Goal: Information Seeking & Learning: Find specific fact

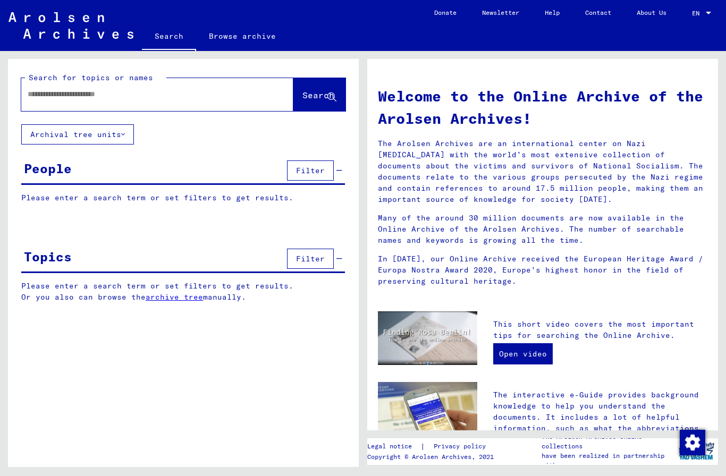
click at [241, 99] on input "text" at bounding box center [145, 94] width 234 height 11
click at [114, 127] on button "Archival tree units" at bounding box center [77, 134] width 113 height 20
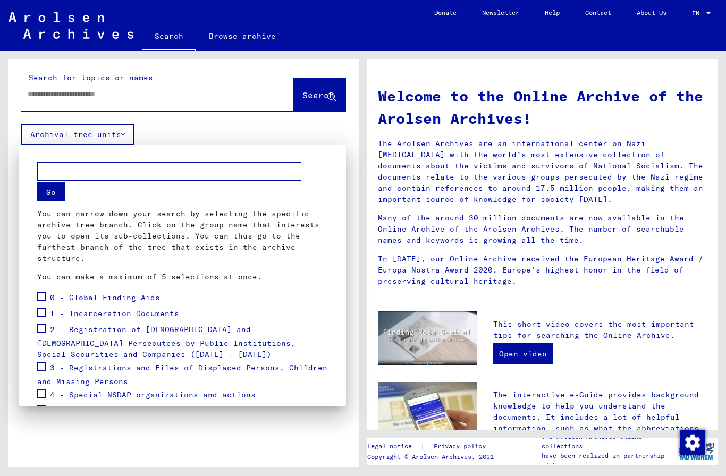
click at [51, 293] on span "0 - Global Finding Aids" at bounding box center [105, 298] width 110 height 10
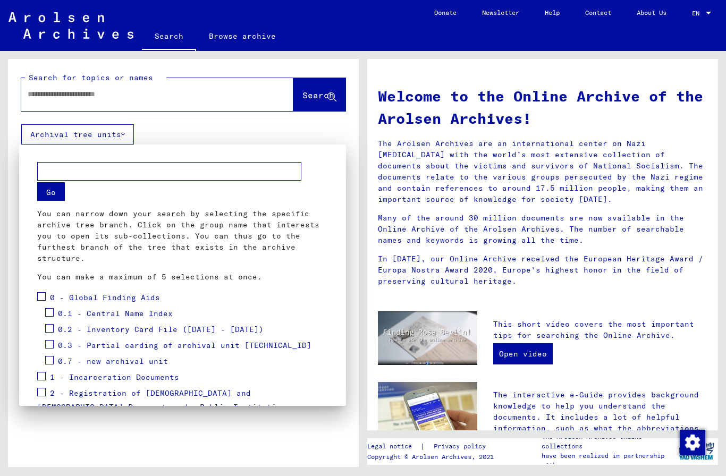
click at [49, 293] on div "0 - Global Finding Aids" at bounding box center [98, 298] width 123 height 16
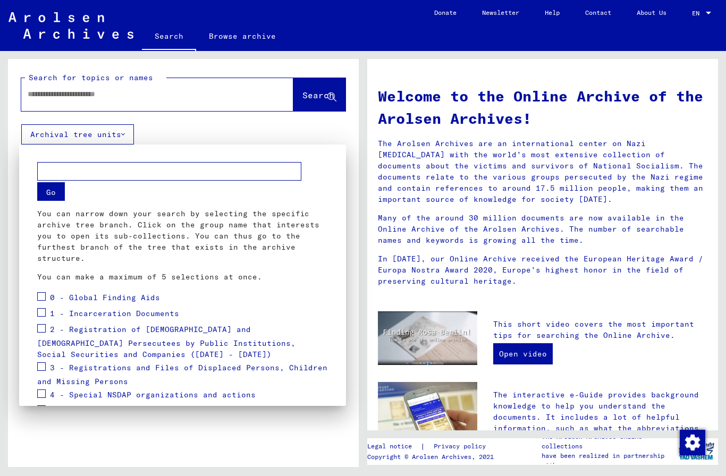
click at [44, 292] on span at bounding box center [41, 296] width 8 height 8
click at [45, 314] on span at bounding box center [41, 312] width 8 height 8
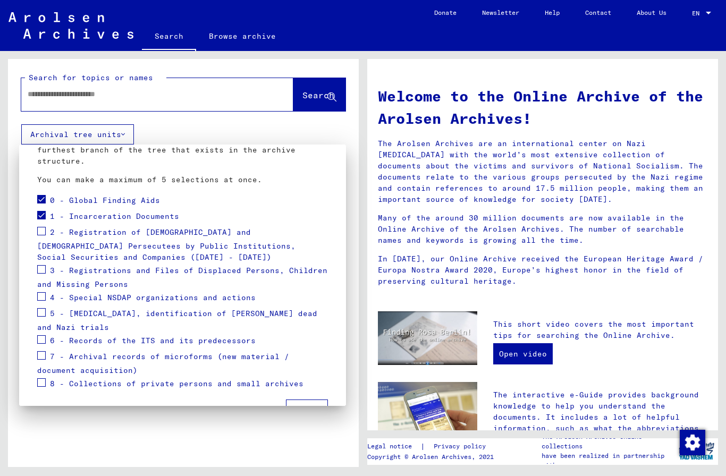
scroll to position [98, 0]
click at [45, 265] on span at bounding box center [41, 269] width 8 height 8
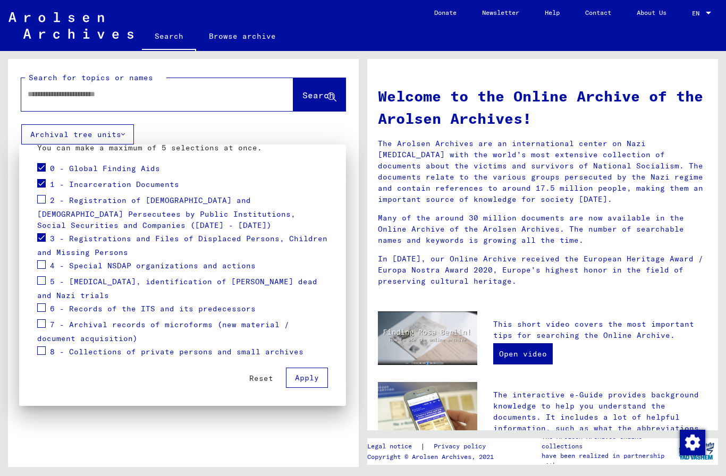
scroll to position [129, 0]
click at [44, 353] on span at bounding box center [41, 350] width 8 height 8
click at [38, 324] on span at bounding box center [41, 323] width 8 height 8
click at [317, 381] on span "Apply" at bounding box center [307, 378] width 24 height 10
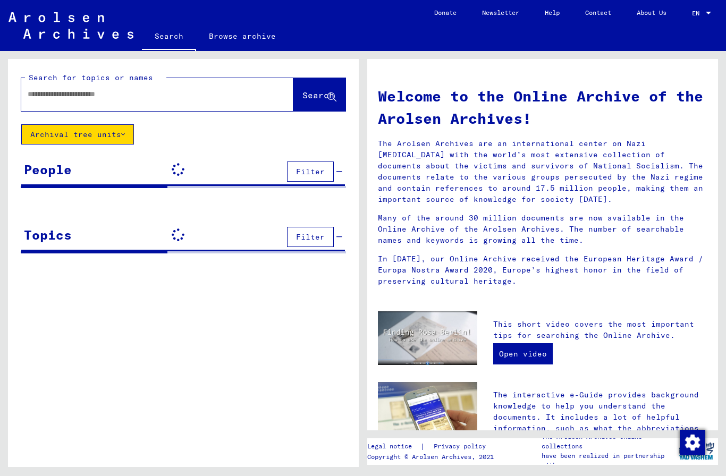
click at [221, 87] on div at bounding box center [141, 94] width 240 height 24
click at [226, 96] on input "text" at bounding box center [145, 94] width 234 height 11
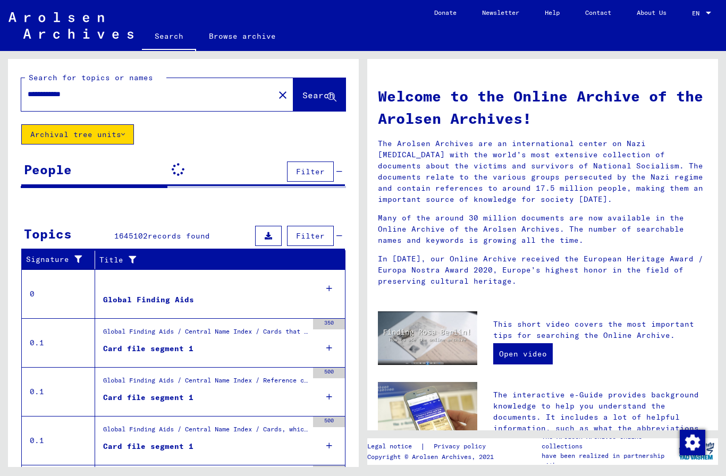
type input "**********"
click at [321, 97] on span "Search" at bounding box center [318, 95] width 32 height 11
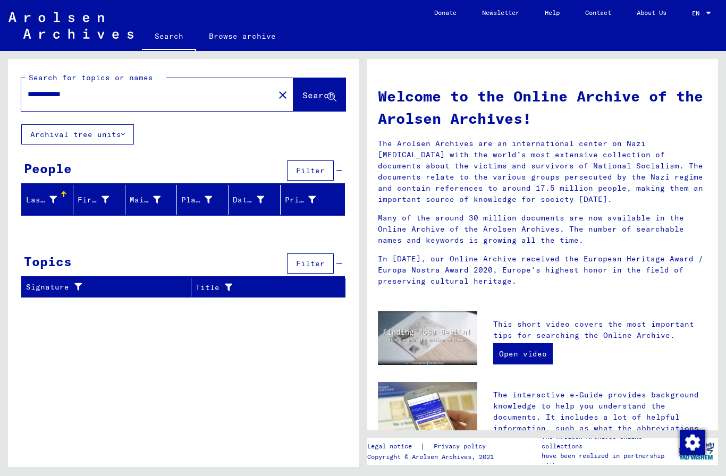
click at [186, 92] on input "**********" at bounding box center [145, 94] width 234 height 11
click at [316, 99] on span "Search" at bounding box center [318, 95] width 32 height 11
